Goal: Task Accomplishment & Management: Complete application form

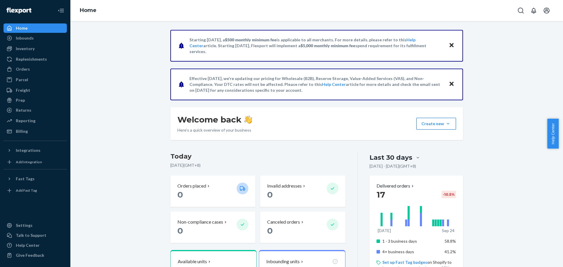
click at [433, 121] on button "Create new Create new inbound Create new order Create new product" at bounding box center [437, 124] width 40 height 12
click at [22, 55] on link "Replenishments" at bounding box center [35, 59] width 63 height 9
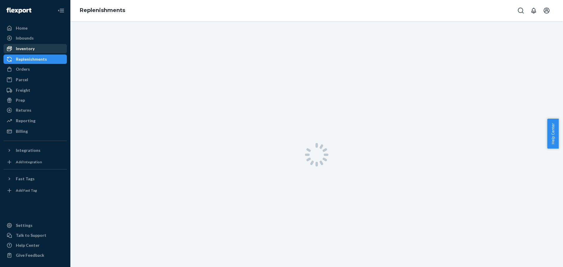
click at [27, 49] on div "Inventory" at bounding box center [25, 49] width 19 height 6
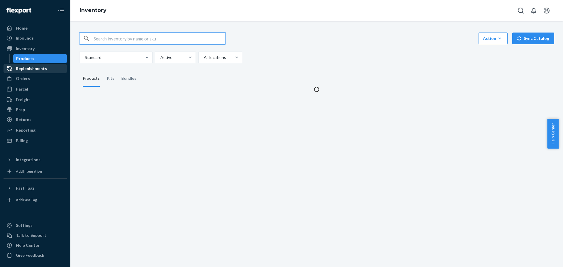
click at [29, 68] on div "Replenishments" at bounding box center [31, 69] width 31 height 6
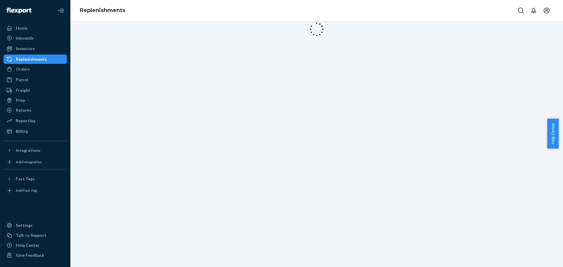
click at [36, 64] on link "Replenishments" at bounding box center [35, 59] width 63 height 9
click at [36, 66] on div "Orders" at bounding box center [35, 69] width 62 height 8
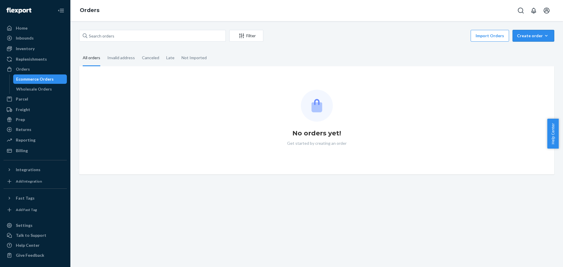
click at [528, 35] on div "Create order" at bounding box center [533, 36] width 33 height 6
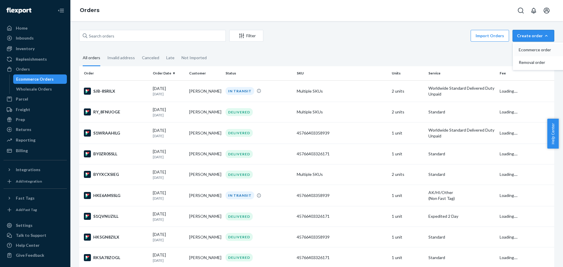
click at [520, 48] on span "Ecommerce order" at bounding box center [537, 50] width 36 height 4
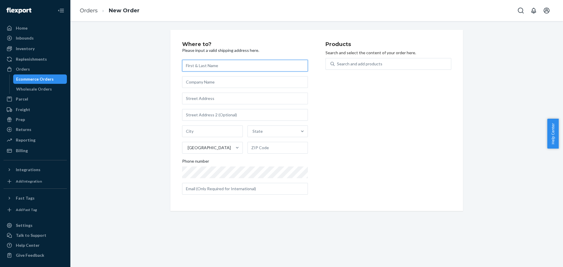
click at [268, 66] on input "text" at bounding box center [245, 66] width 126 height 12
paste input "Marcia Wilson"
type input "Marcia Wilson"
click at [200, 80] on input "text" at bounding box center [245, 82] width 126 height 12
click at [200, 99] on input "text" at bounding box center [245, 99] width 126 height 12
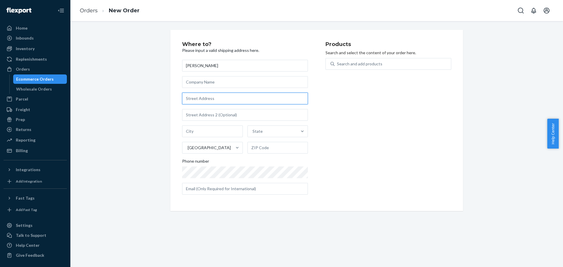
paste input "432 Meadowview Court"
type input "432 Meadowview Court"
type input "Dayton"
type input "45459"
click at [244, 97] on input "432 Meadowview Dr" at bounding box center [245, 99] width 126 height 12
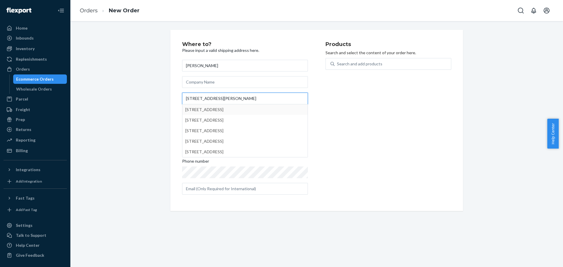
type input "432 Meadowview Dr spring"
type input "Springboro"
type input "45066"
type input "432 Meadowview Ct"
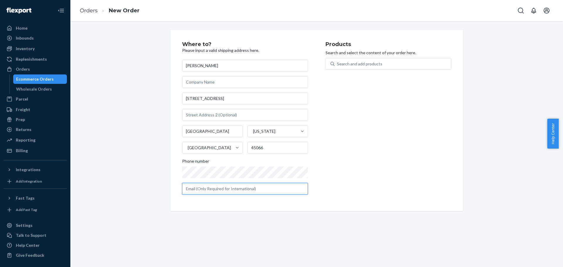
click at [257, 184] on input "text" at bounding box center [245, 189] width 126 height 12
paste input "keithwilsonl@aol.com"
type input "keithwilsonl@aol.com"
click at [399, 119] on div "Products Search and select the content of your order here. Search and add produ…" at bounding box center [389, 121] width 126 height 158
click at [380, 63] on div "Search and add products" at bounding box center [393, 64] width 116 height 11
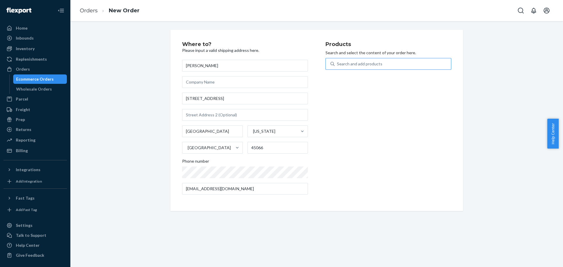
click at [338, 63] on input "Search and add products" at bounding box center [337, 64] width 1 height 6
type input "hono"
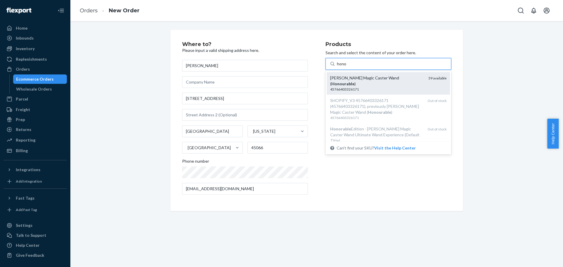
click at [417, 87] on div "45766403326171" at bounding box center [377, 89] width 94 height 5
click at [347, 67] on input "hono" at bounding box center [342, 64] width 10 height 6
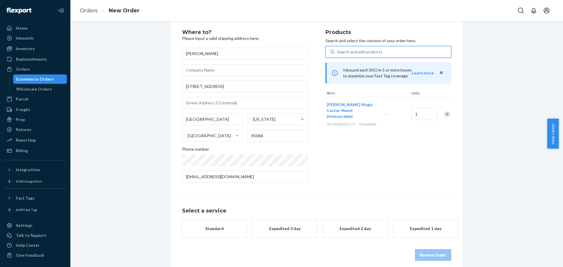
scroll to position [18, 0]
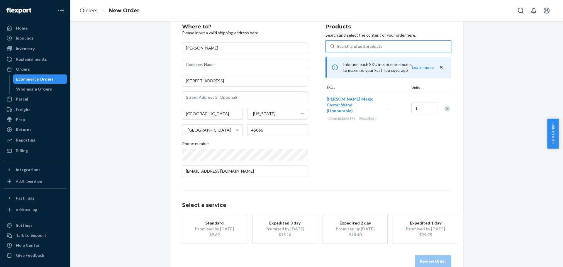
click at [218, 226] on div "Standard" at bounding box center [214, 223] width 47 height 6
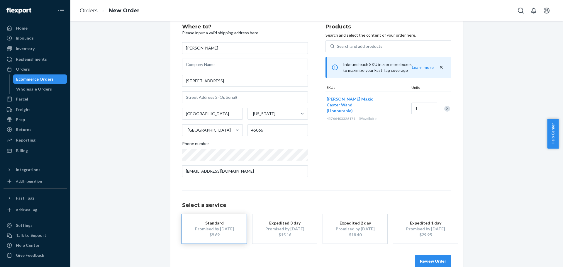
click at [417, 260] on button "Review Order" at bounding box center [433, 261] width 36 height 12
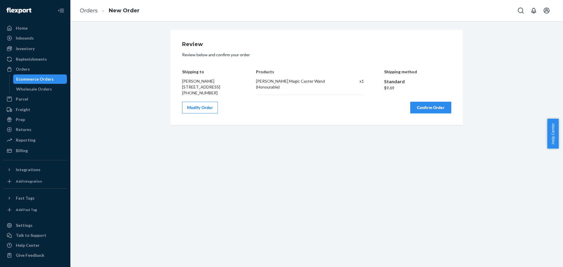
click at [422, 111] on button "Confirm Order" at bounding box center [430, 108] width 41 height 12
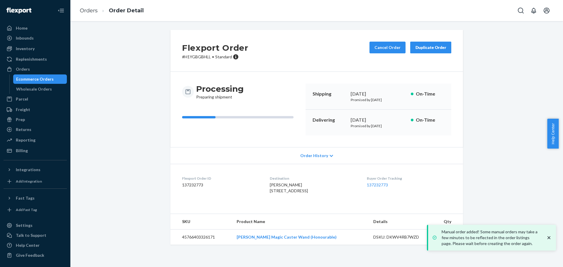
click at [407, 153] on div "Order History" at bounding box center [316, 155] width 293 height 17
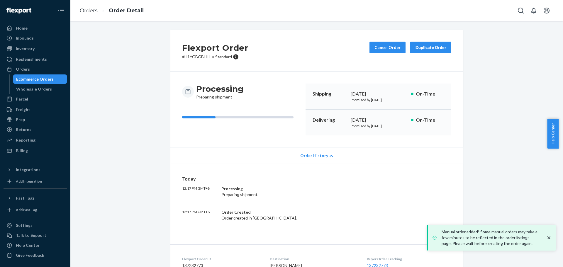
click at [401, 152] on div "Order History" at bounding box center [316, 155] width 293 height 17
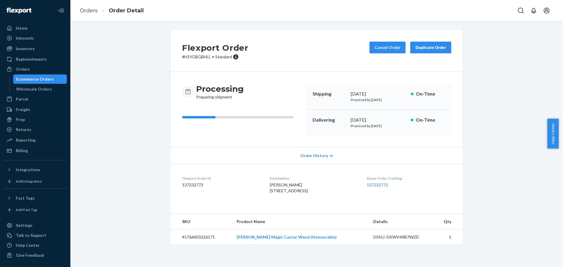
click at [31, 79] on div "Ecommerce Orders" at bounding box center [35, 79] width 38 height 6
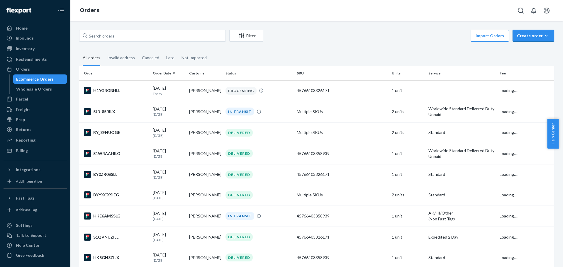
click at [526, 35] on div "Create order" at bounding box center [533, 36] width 33 height 6
click at [524, 48] on span "Ecommerce order" at bounding box center [537, 50] width 36 height 4
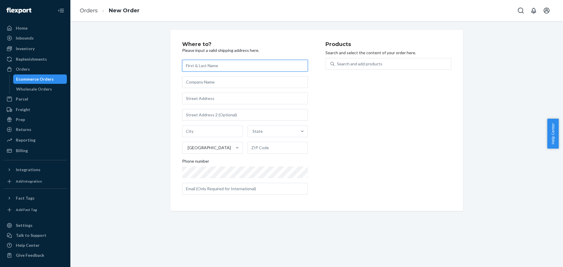
click at [262, 67] on input "text" at bounding box center [245, 66] width 126 height 12
paste input "Isaiah Ernst"
type input "Isaiah Ernst"
click at [250, 99] on input "text" at bounding box center [245, 99] width 126 height 12
paste input "Po box 13"
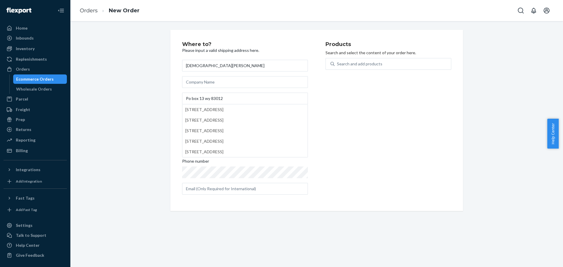
click at [399, 124] on div "Products Search and select the content of your order here. Search and add produ…" at bounding box center [389, 121] width 126 height 158
click at [246, 104] on input "Po box 13 wy 83012" at bounding box center [245, 99] width 126 height 12
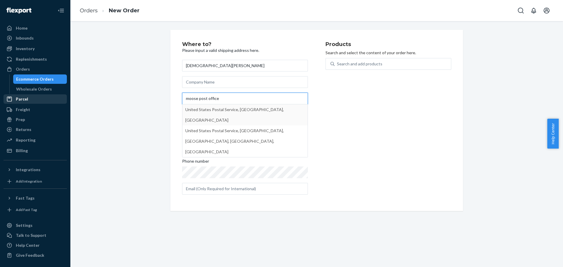
type input "moose post office"
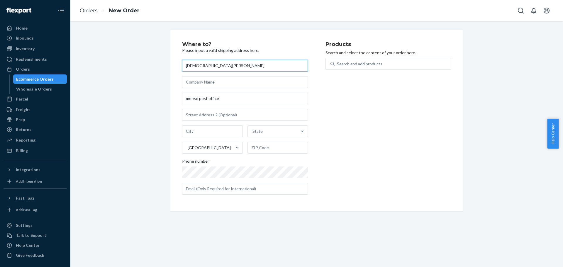
click at [259, 66] on input "Isaiah Ernst" at bounding box center [245, 66] width 126 height 12
paste input "Zama Zama"
type input "Zama Zama"
click at [224, 93] on input "moose post office" at bounding box center [245, 99] width 126 height 12
paste input "36-975 Whitlock Avenu"
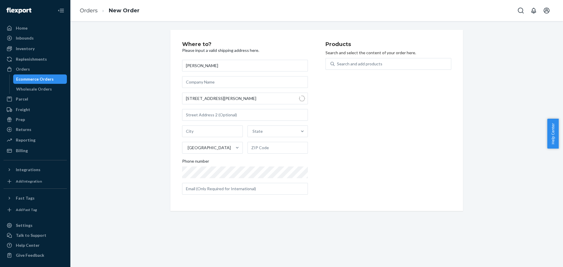
type input "975 Whitlock Ave"
type input "36"
type input "Milton"
type input "L9T 2X5"
drag, startPoint x: 271, startPoint y: 148, endPoint x: 181, endPoint y: 143, distance: 89.6
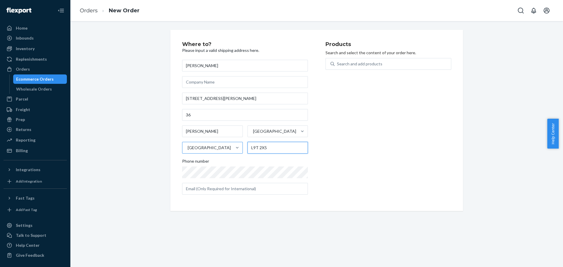
click at [182, 143] on div "Milton Ontario Canada L9T 2X5" at bounding box center [245, 140] width 126 height 28
click at [256, 100] on input "975 Whitlock Ave" at bounding box center [245, 99] width 126 height 12
paste input "36-975 Whitlock Avenu"
type input "975 Whitlock Ave"
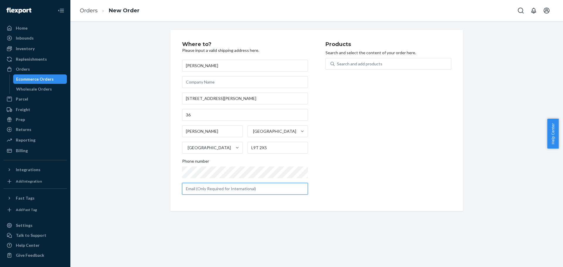
click at [213, 187] on input "text" at bounding box center [245, 189] width 126 height 12
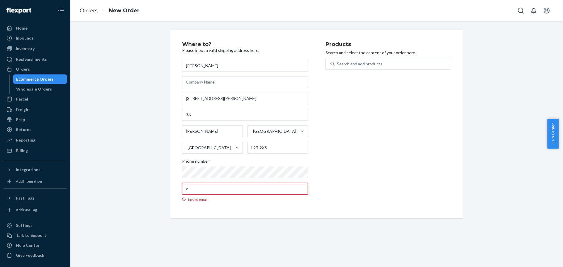
paste input "ama900@gmail.com"
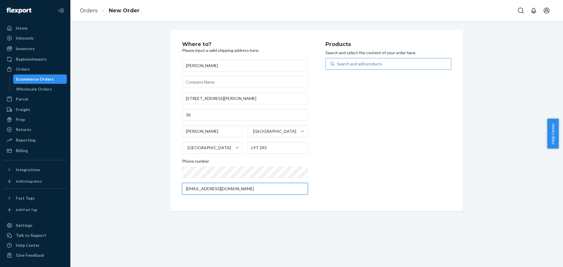
type input "zama900@gmail.com"
click at [363, 62] on div "Search and add products" at bounding box center [359, 64] width 45 height 6
click at [338, 62] on input "0 results available. Use Up and Down to choose options, press Enter to select t…" at bounding box center [337, 64] width 1 height 6
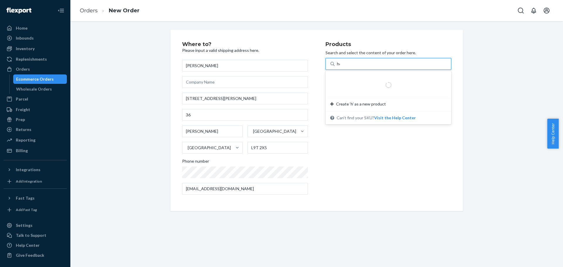
type input "hon"
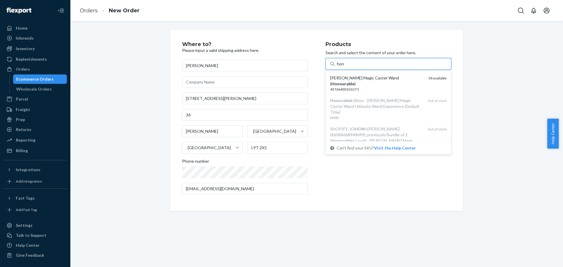
click at [367, 78] on div "Harry Potter Magic Caster Wand ( Honourable )" at bounding box center [377, 81] width 94 height 12
click at [344, 67] on input "hon" at bounding box center [340, 64] width 7 height 6
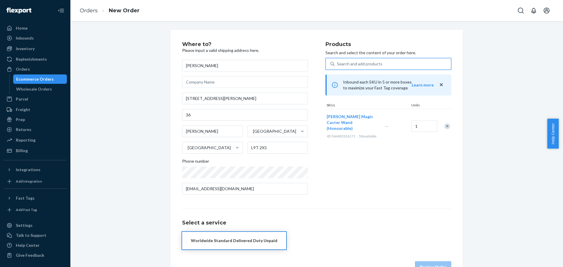
click at [364, 65] on div "Search and add products" at bounding box center [359, 64] width 45 height 6
click at [338, 65] on input "0 results available. Select is focused ,type to refine list, press Down to open…" at bounding box center [337, 64] width 1 height 6
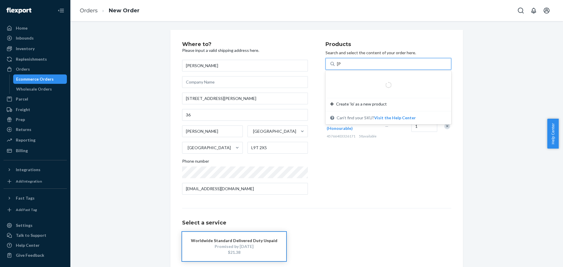
type input "loya"
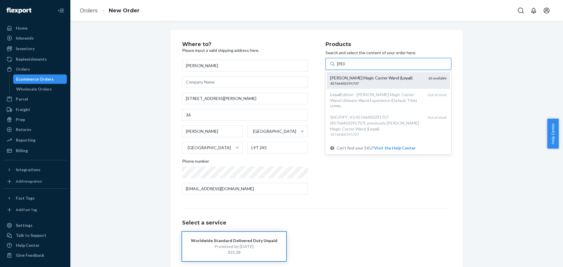
click at [377, 76] on div "Harry Potter Magic Caster Wand ( Loyal )" at bounding box center [377, 78] width 94 height 6
click at [345, 67] on input "loya" at bounding box center [341, 64] width 8 height 6
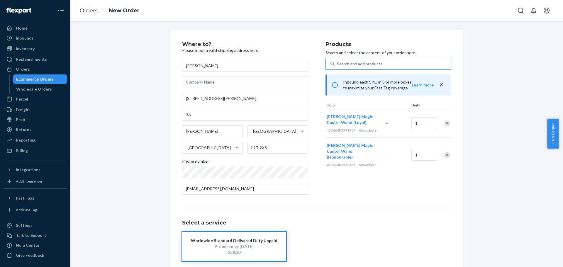
click at [385, 197] on div "Products Search and select the content of your order here. Search and add produ…" at bounding box center [389, 121] width 126 height 158
drag, startPoint x: 250, startPoint y: 149, endPoint x: 280, endPoint y: 148, distance: 29.3
click at [280, 148] on input "L9T 2X5" at bounding box center [278, 148] width 61 height 12
type input "L9E 1S9"
click at [344, 184] on div "Products Search and select the content of your order here. Search and add produ…" at bounding box center [389, 121] width 126 height 158
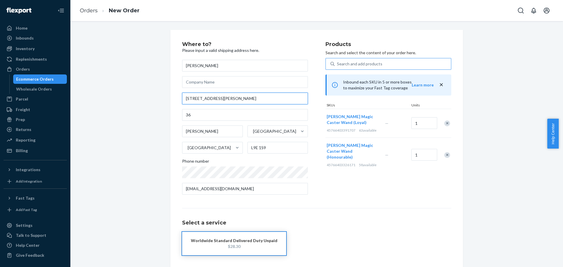
click at [183, 99] on input "975 Whitlock Ave" at bounding box center [245, 99] width 126 height 12
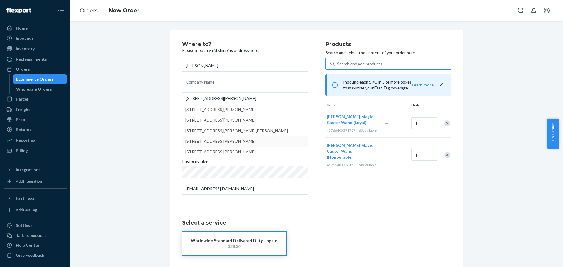
type input "36-975 Whitlock Ave"
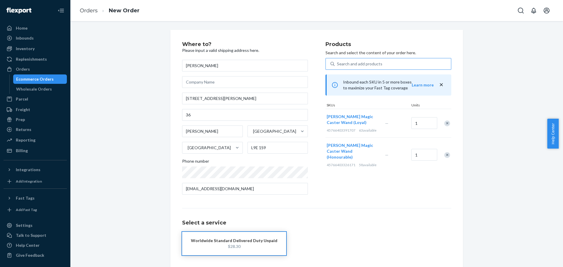
click at [394, 229] on div "Select a service Worldwide Standard Delivered Duty Unpaid $28.30" at bounding box center [316, 231] width 269 height 47
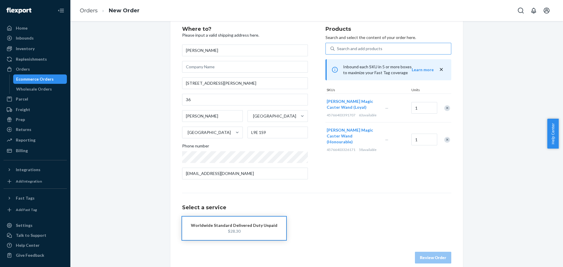
scroll to position [23, 0]
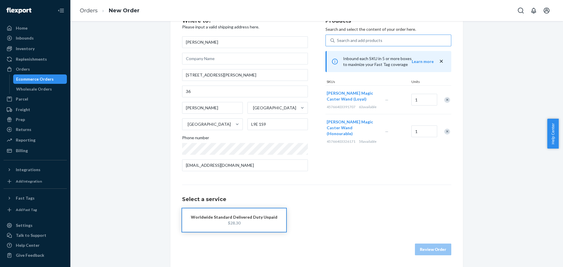
click at [262, 219] on div "Worldwide Standard Delivered Duty Unpaid" at bounding box center [234, 217] width 87 height 6
click at [436, 247] on button "Review Order" at bounding box center [433, 250] width 36 height 12
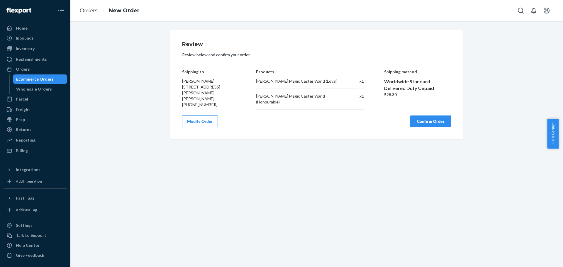
click at [432, 121] on button "Confirm Order" at bounding box center [430, 122] width 41 height 12
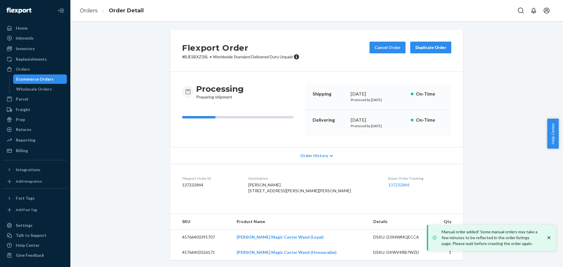
click at [40, 82] on div "Ecommerce Orders" at bounding box center [35, 79] width 38 height 6
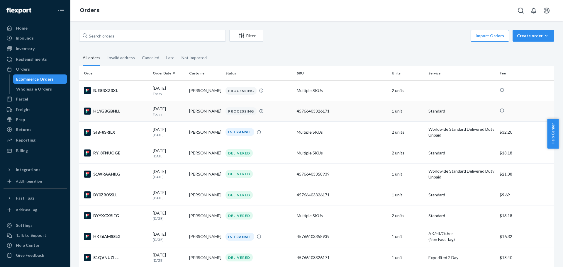
click at [286, 115] on div "PROCESSING" at bounding box center [258, 111] width 69 height 8
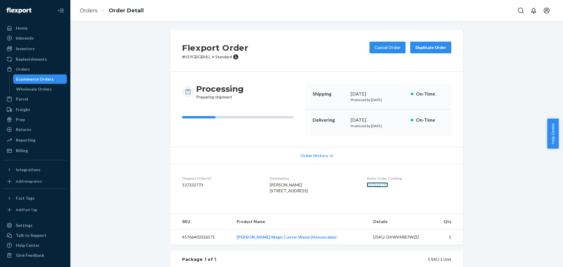
click at [376, 186] on link "137232773" at bounding box center [377, 184] width 21 height 5
